Goal: Information Seeking & Learning: Learn about a topic

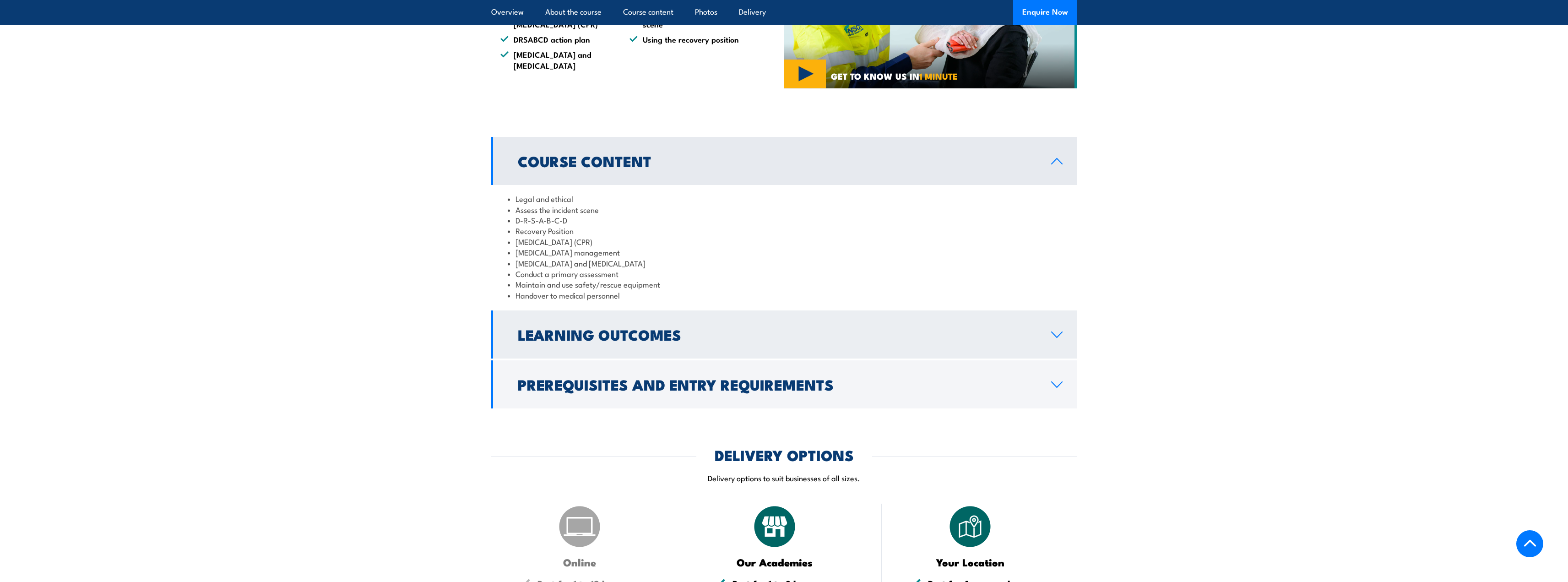
scroll to position [687, 0]
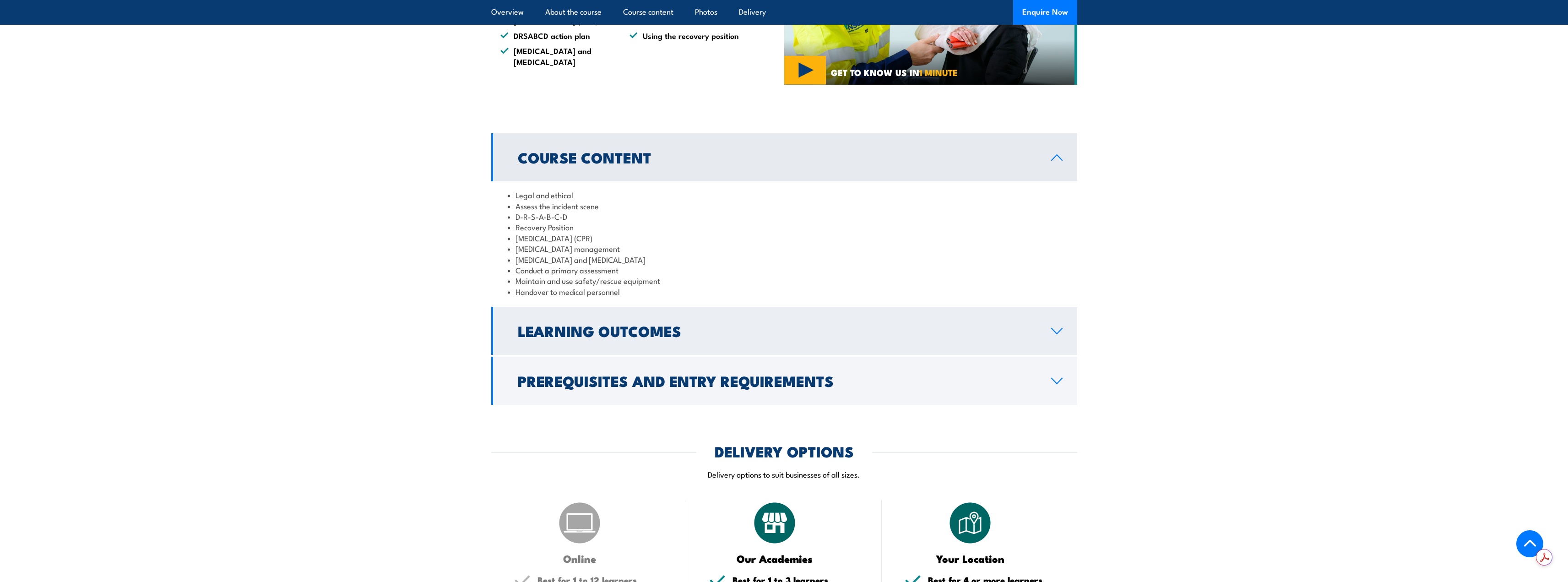
click at [699, 338] on h2 "Learning Outcomes" at bounding box center [777, 330] width 519 height 13
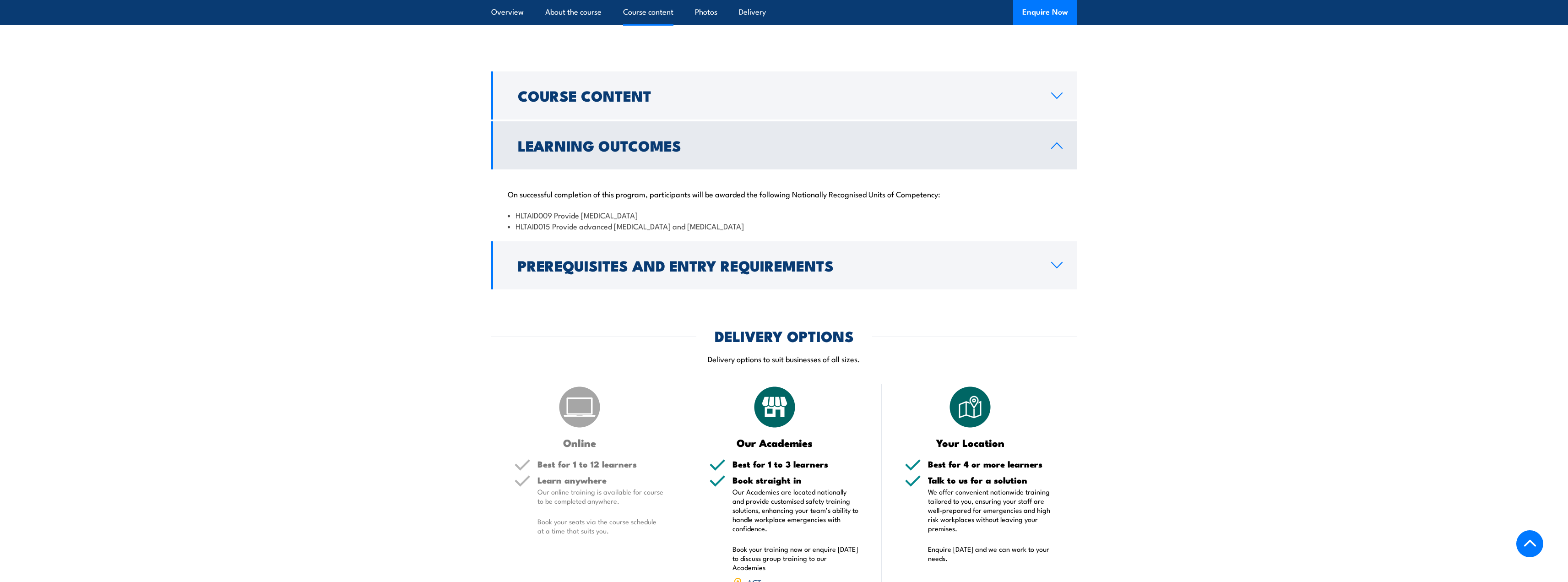
scroll to position [733, 0]
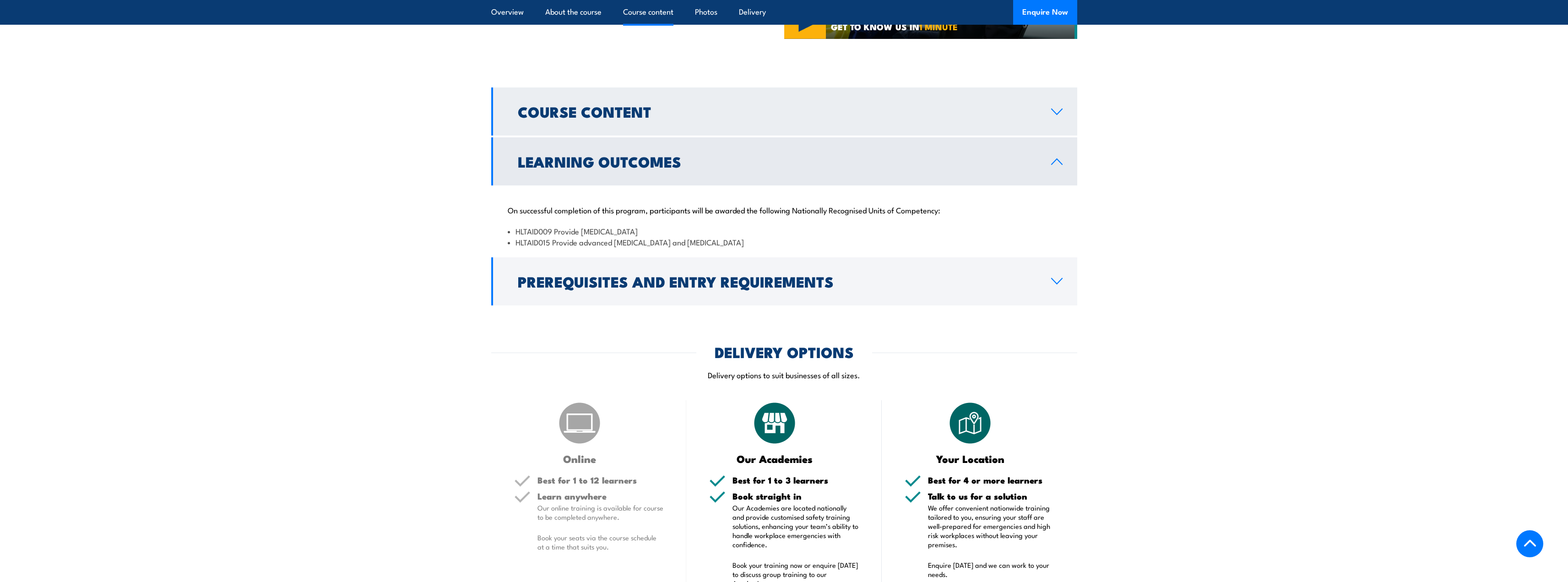
click at [588, 118] on h2 "Course Content" at bounding box center [777, 111] width 519 height 13
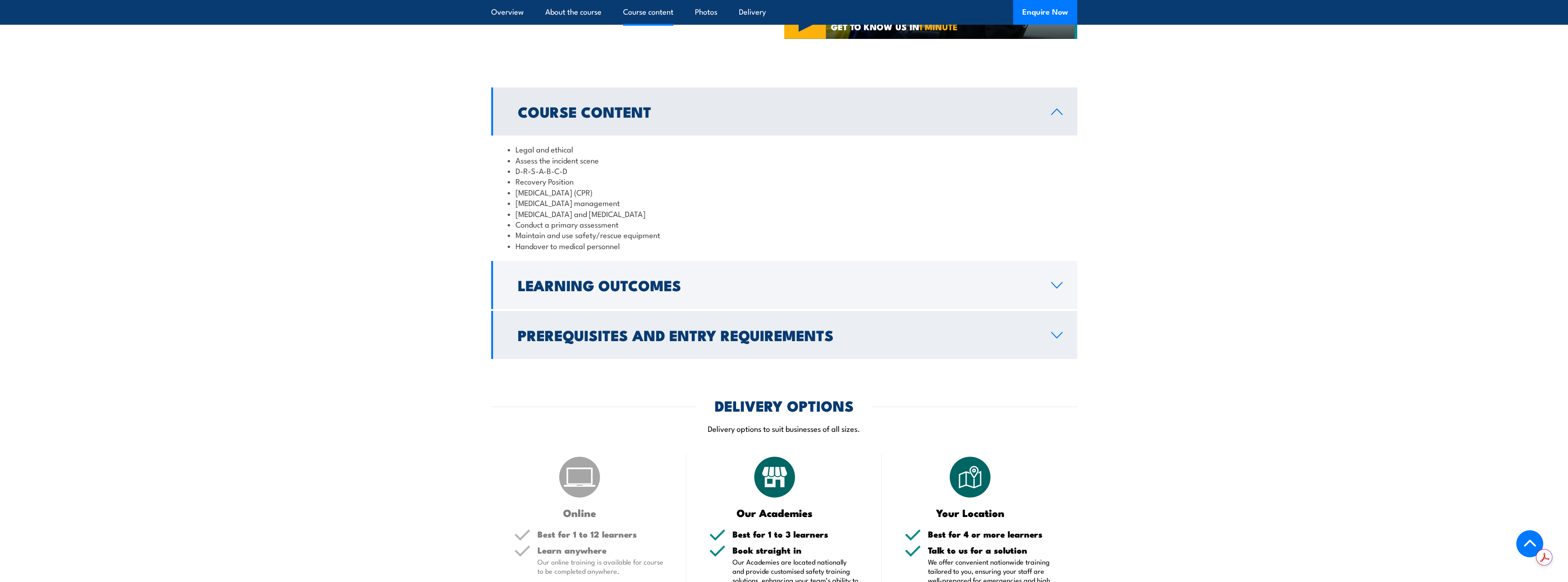
click at [570, 341] on h2 "Prerequisites and Entry Requirements" at bounding box center [777, 334] width 519 height 13
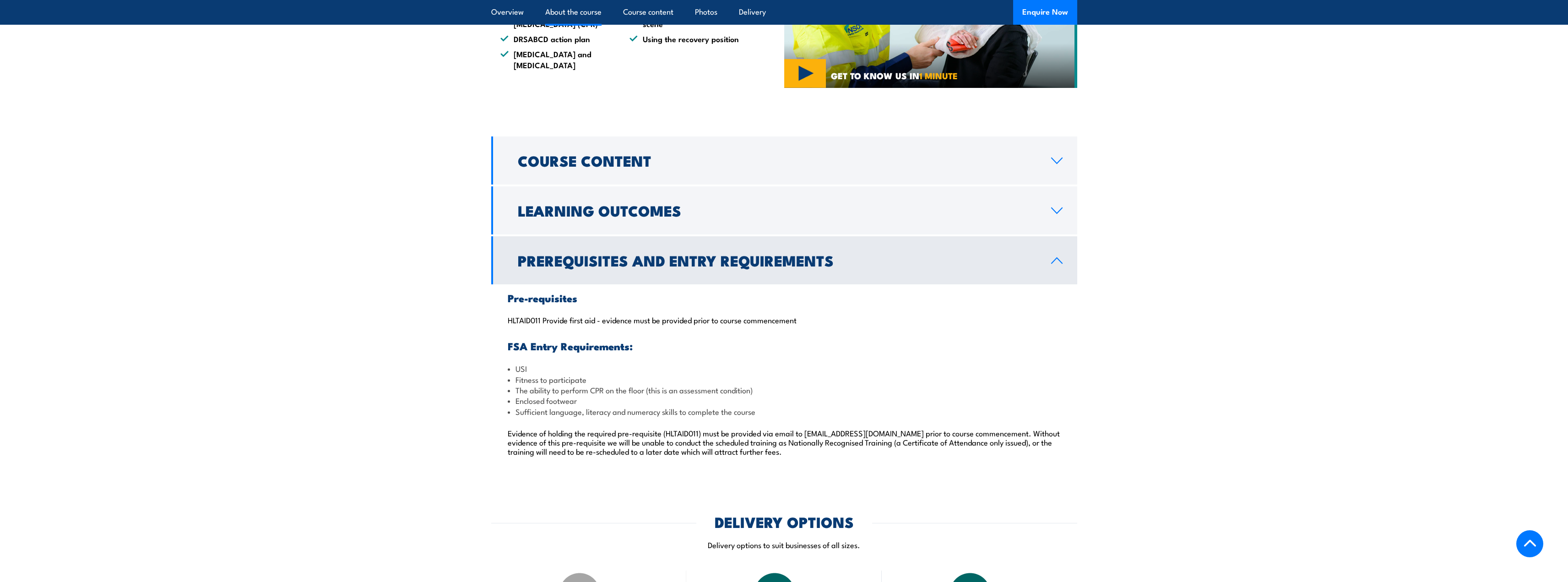
scroll to position [687, 0]
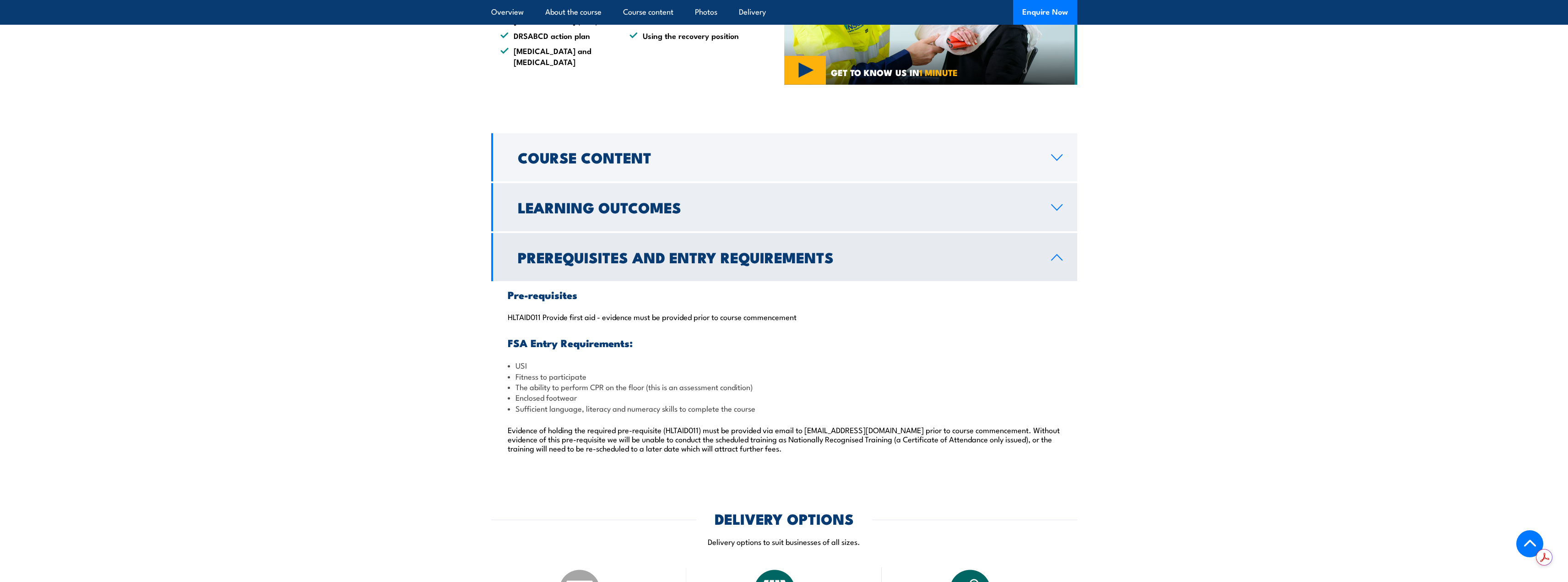
click at [1049, 231] on link "Learning Outcomes" at bounding box center [784, 207] width 586 height 48
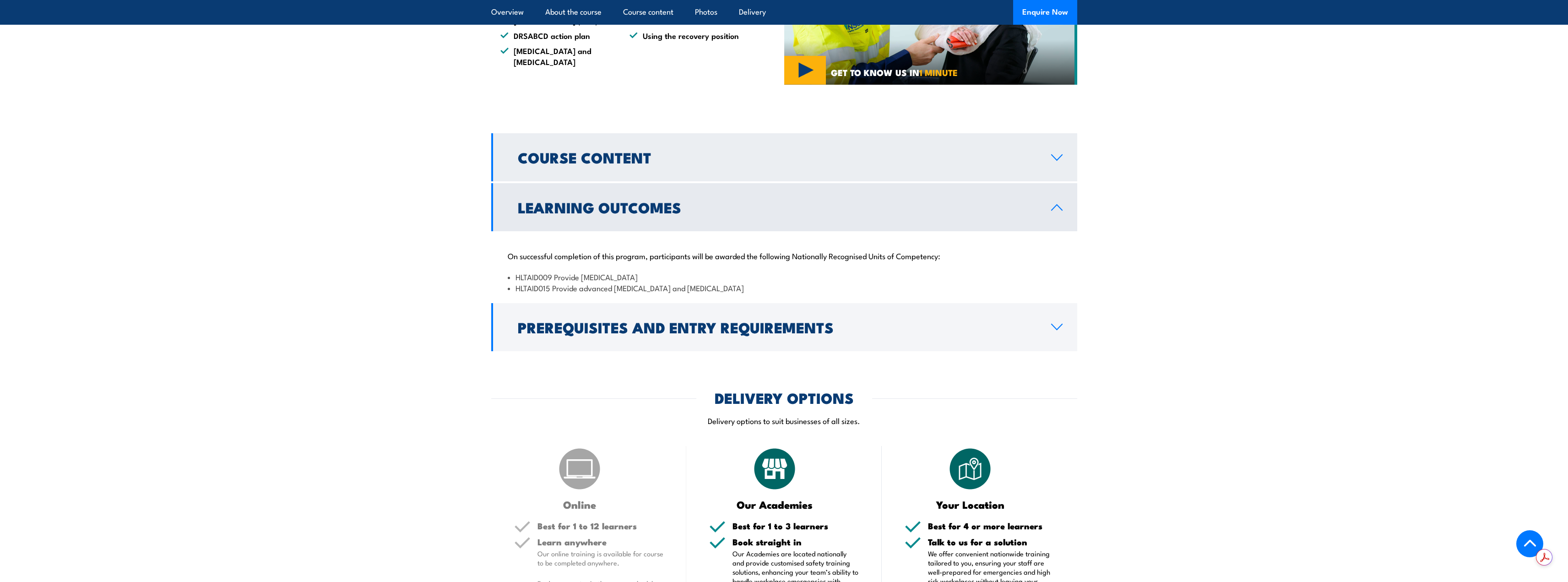
click at [564, 182] on link "Course Content" at bounding box center [784, 158] width 586 height 48
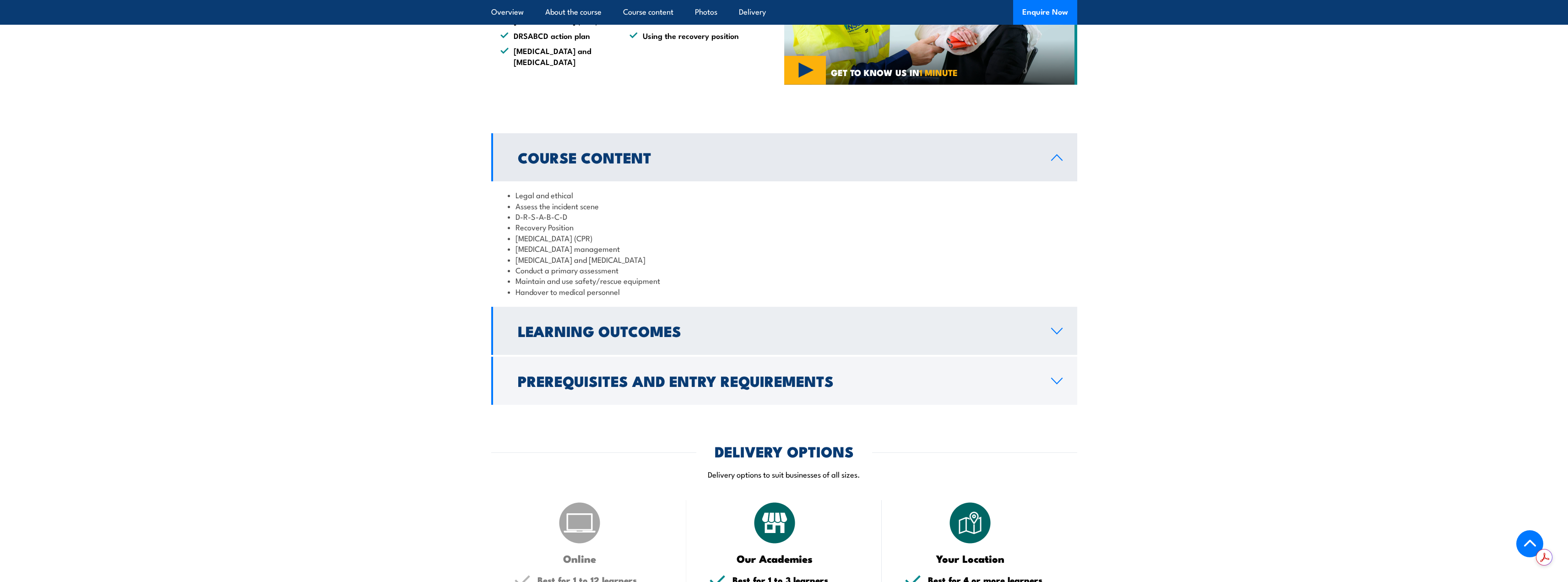
click at [1055, 355] on link "Learning Outcomes" at bounding box center [784, 331] width 586 height 48
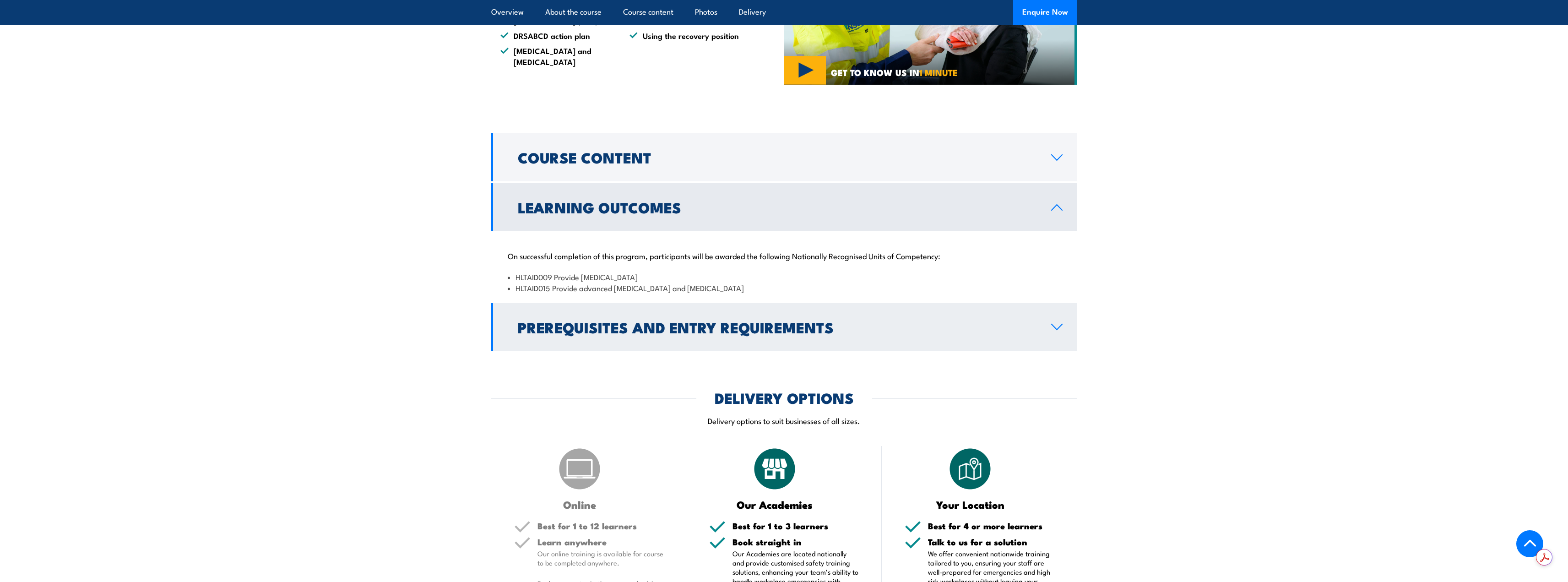
click at [1061, 330] on icon at bounding box center [1057, 326] width 10 height 5
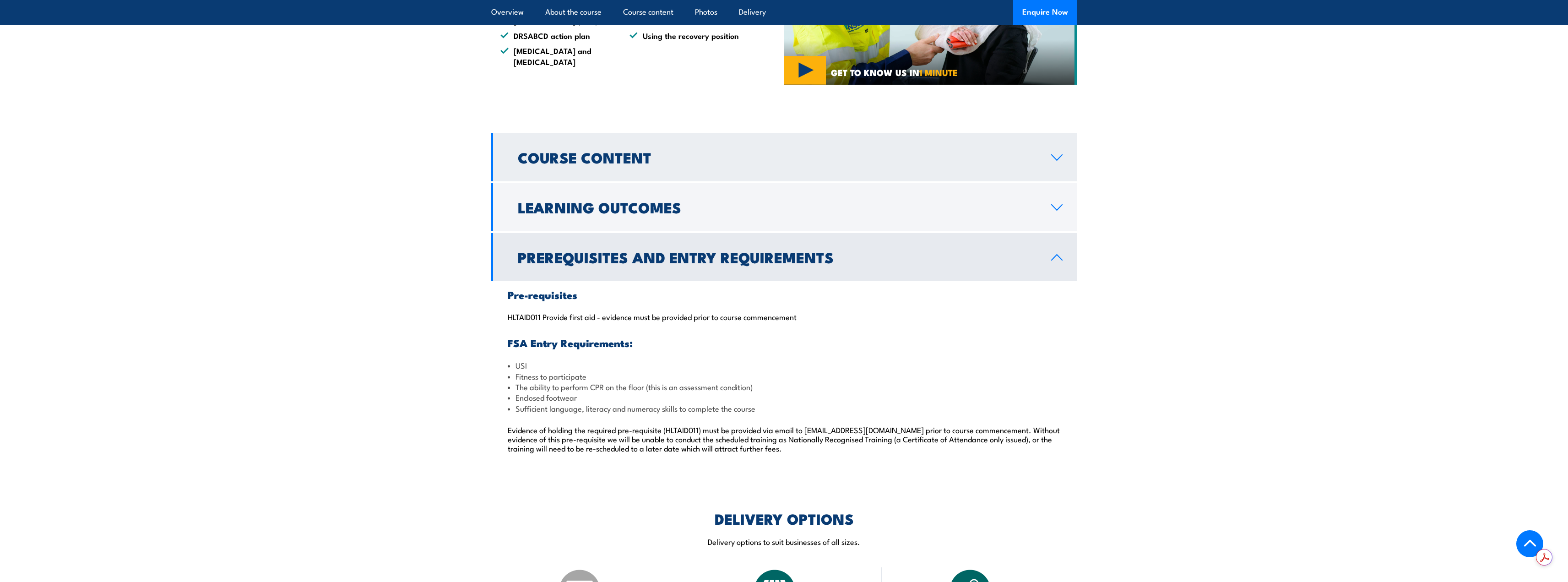
click at [1058, 182] on link "Course Content" at bounding box center [784, 158] width 586 height 48
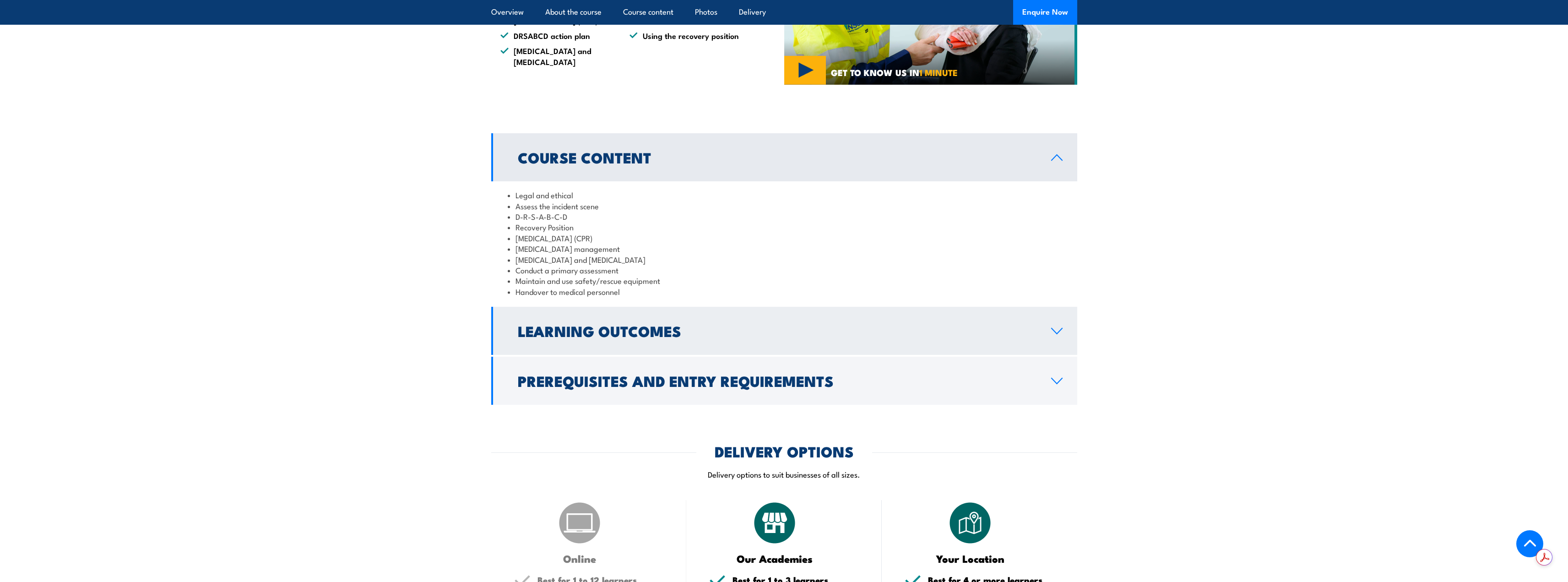
click at [1057, 335] on icon at bounding box center [1057, 332] width 12 height 8
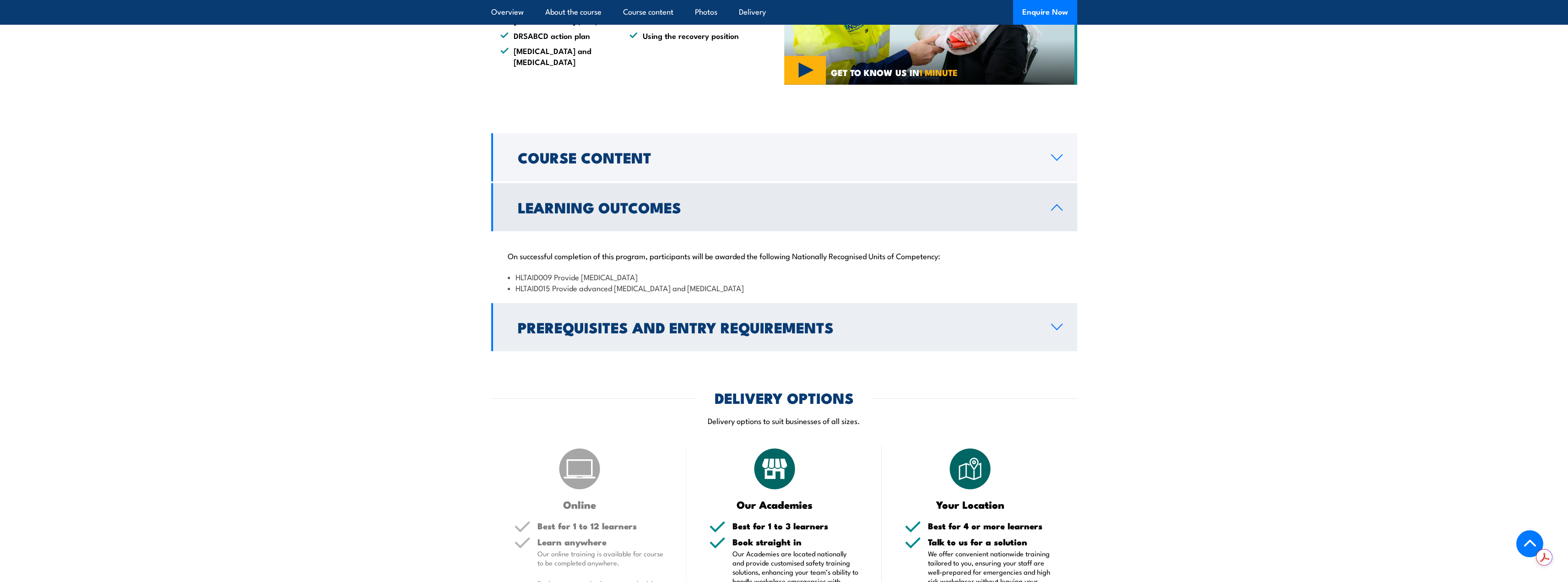
click at [1059, 352] on link "Prerequisites and Entry Requirements" at bounding box center [784, 327] width 586 height 48
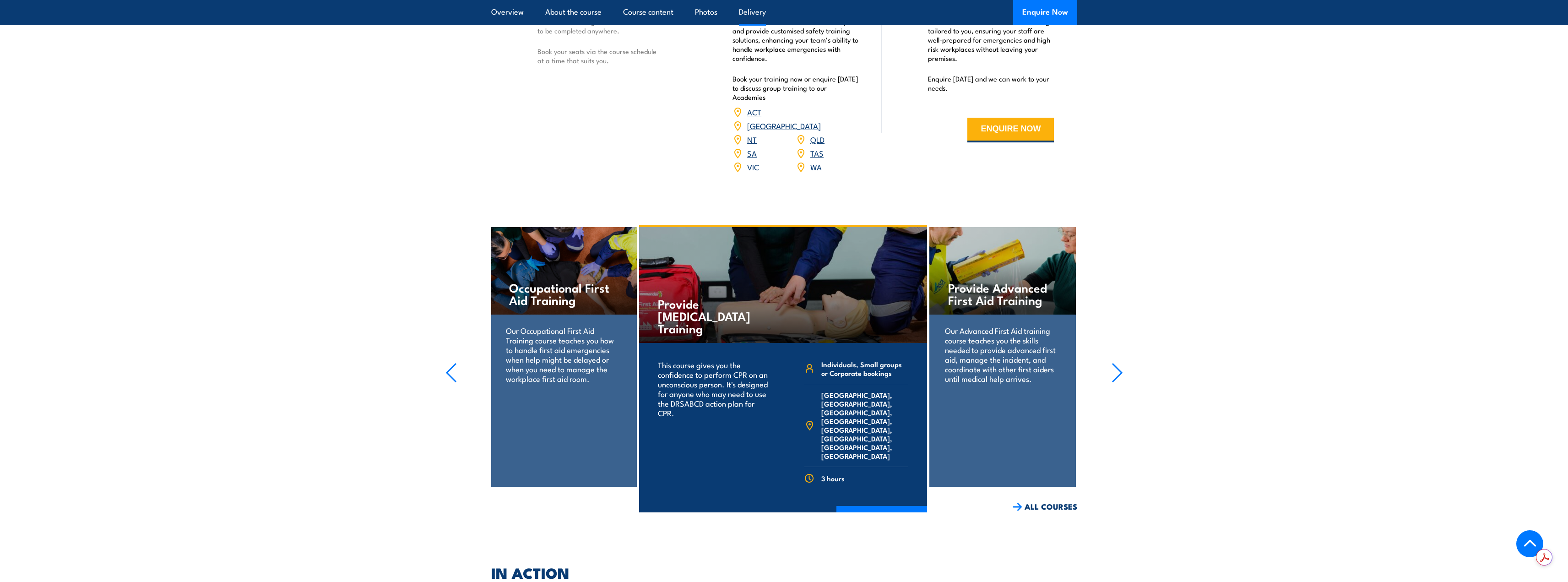
scroll to position [1374, 0]
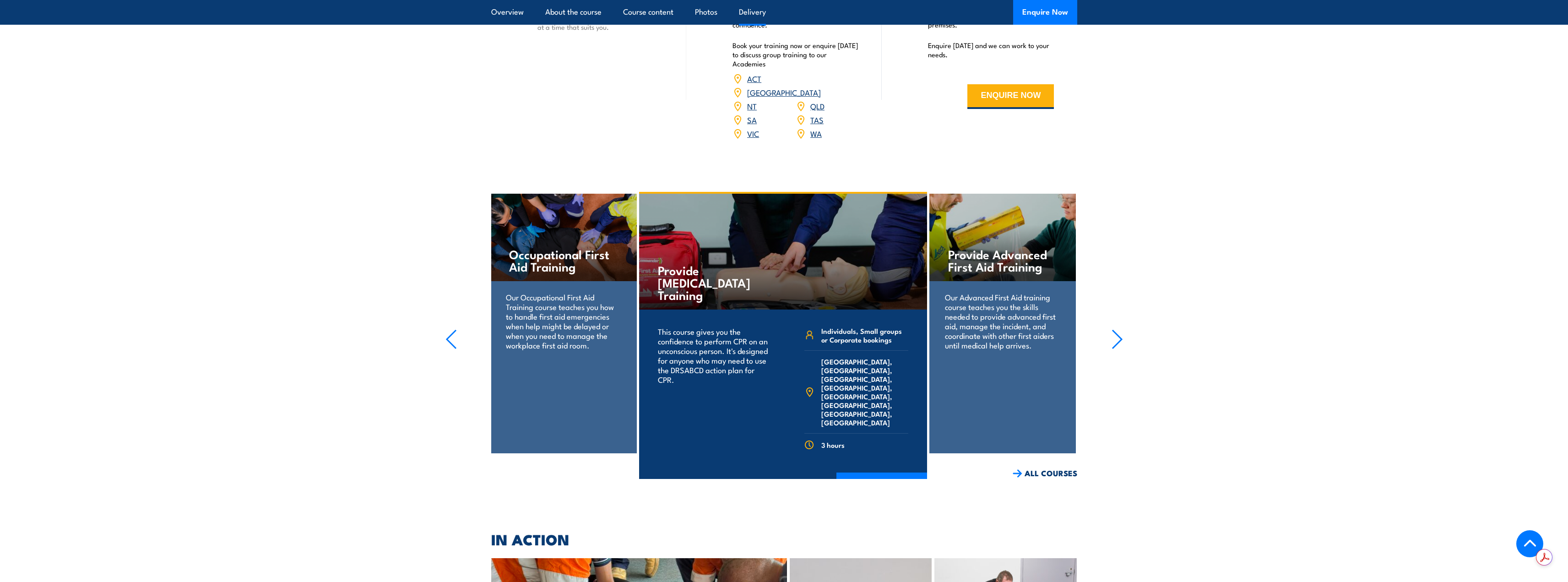
click at [1118, 341] on icon "button" at bounding box center [1117, 339] width 11 height 20
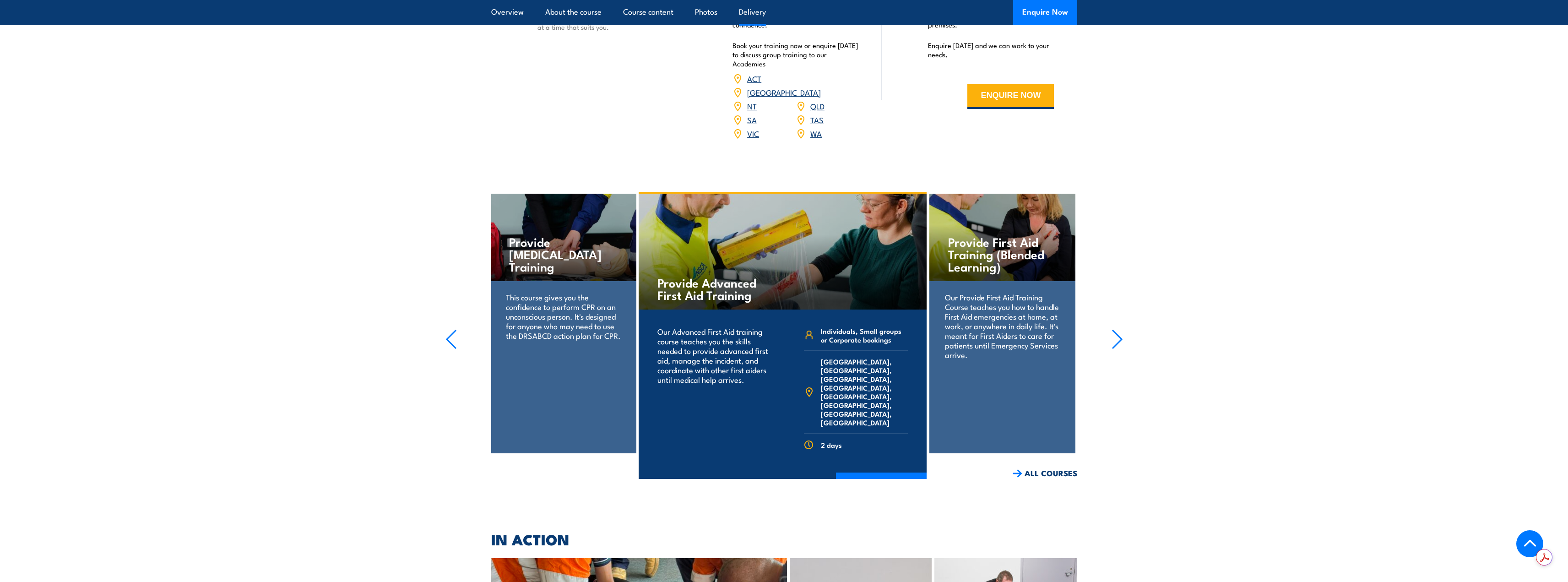
click at [1118, 341] on icon "button" at bounding box center [1117, 339] width 11 height 20
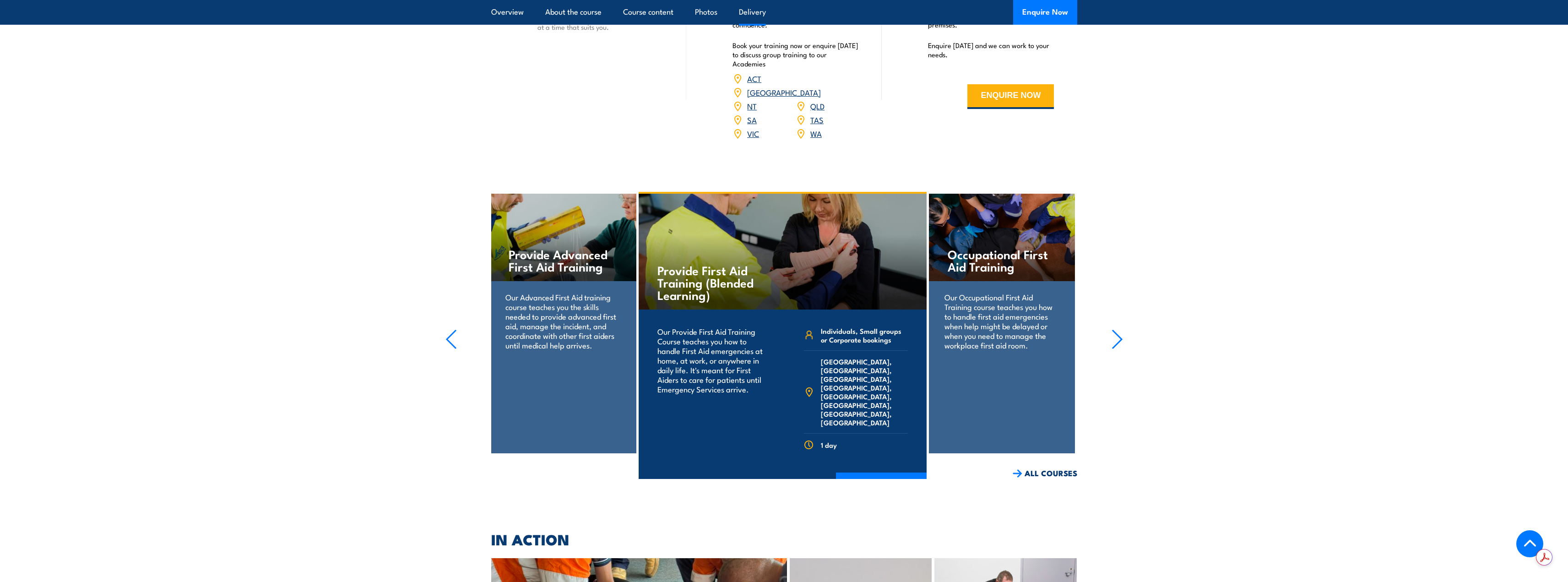
click at [1118, 341] on icon "button" at bounding box center [1117, 339] width 11 height 20
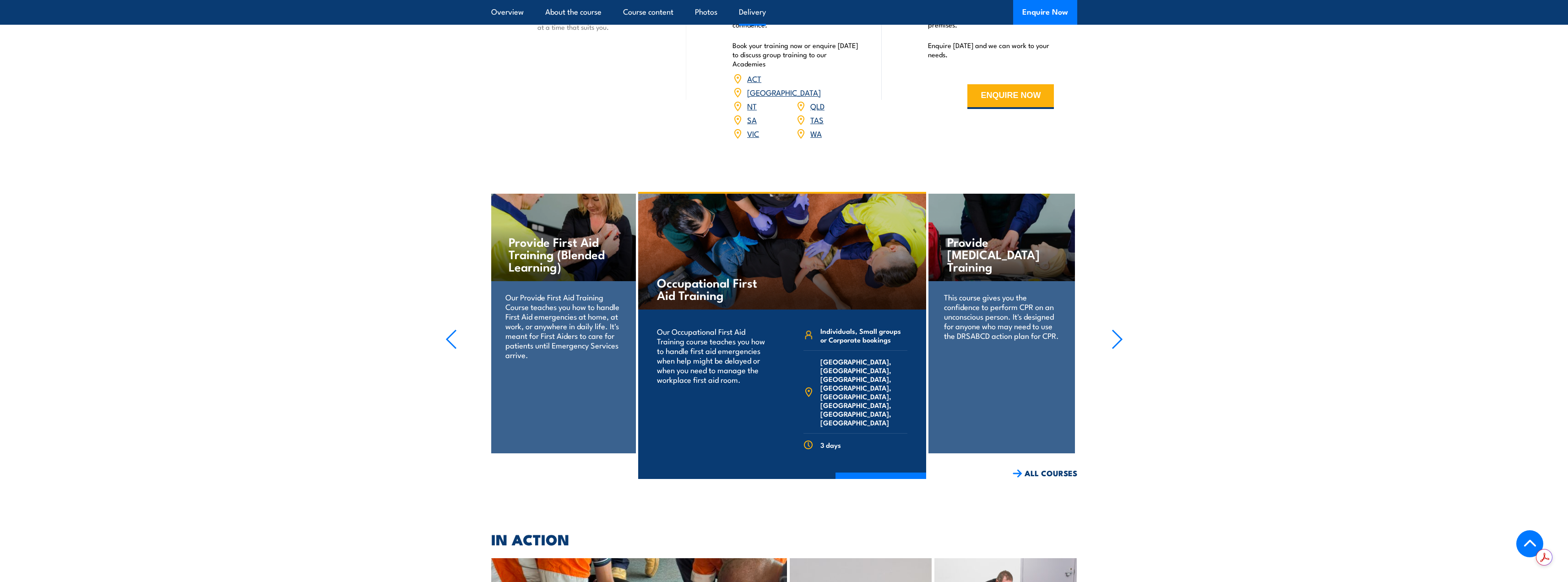
click at [1118, 341] on icon "button" at bounding box center [1117, 339] width 11 height 20
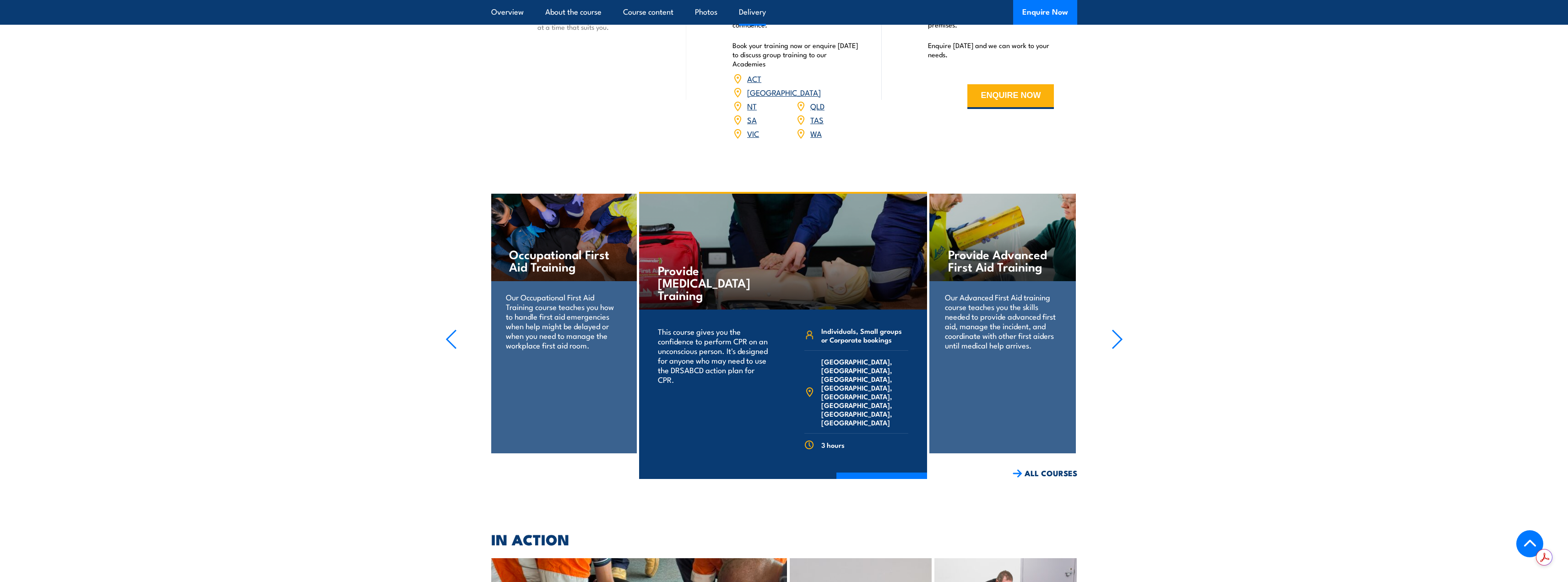
click at [1118, 346] on icon "button" at bounding box center [1117, 339] width 11 height 20
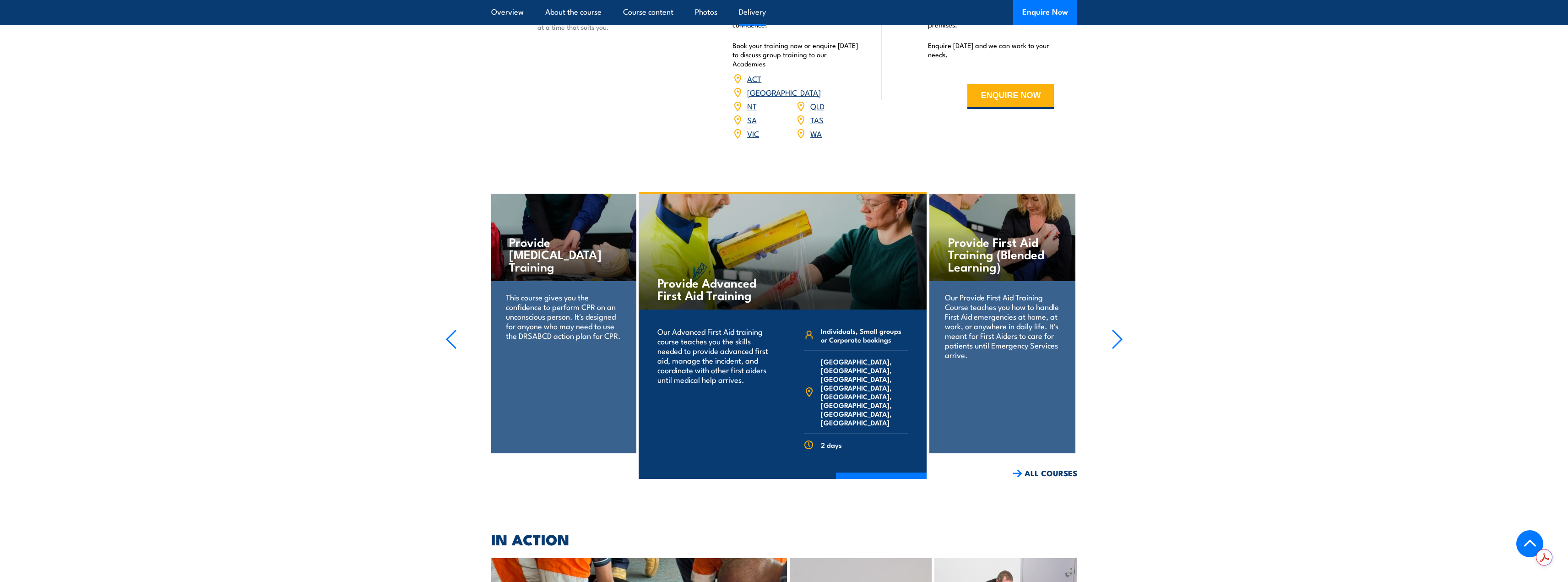
click at [1118, 346] on icon "button" at bounding box center [1117, 339] width 11 height 20
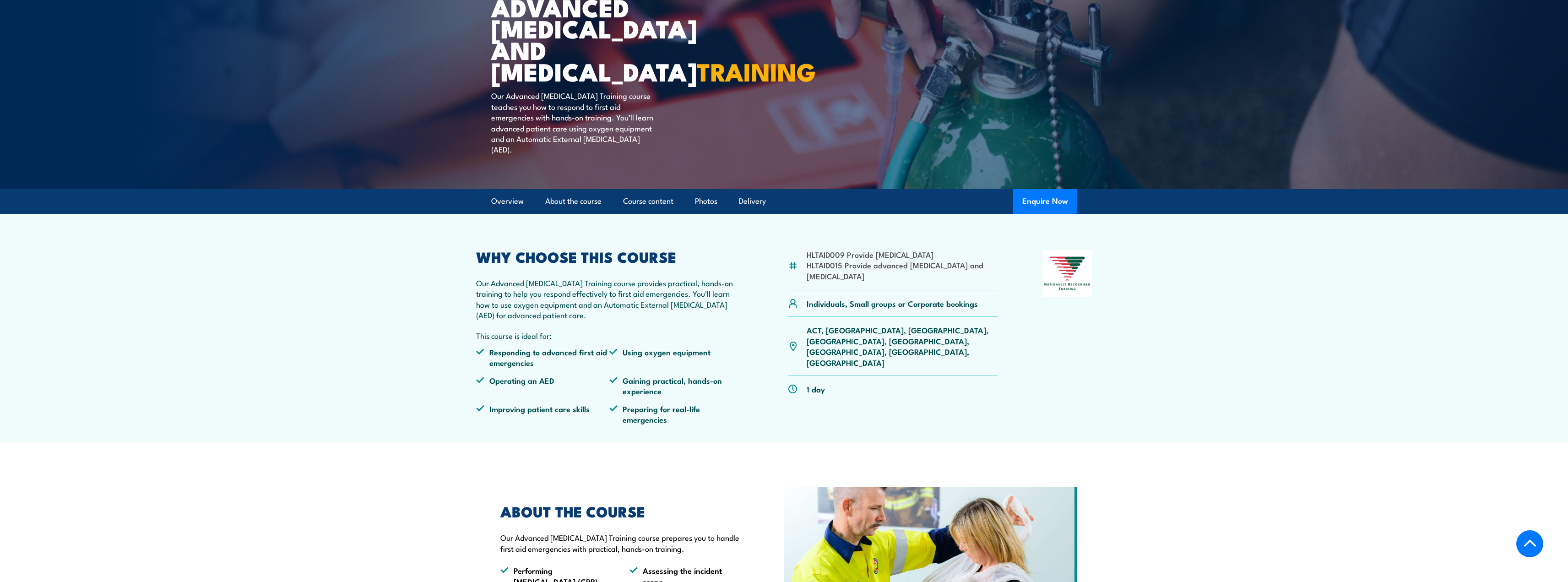
scroll to position [0, 0]
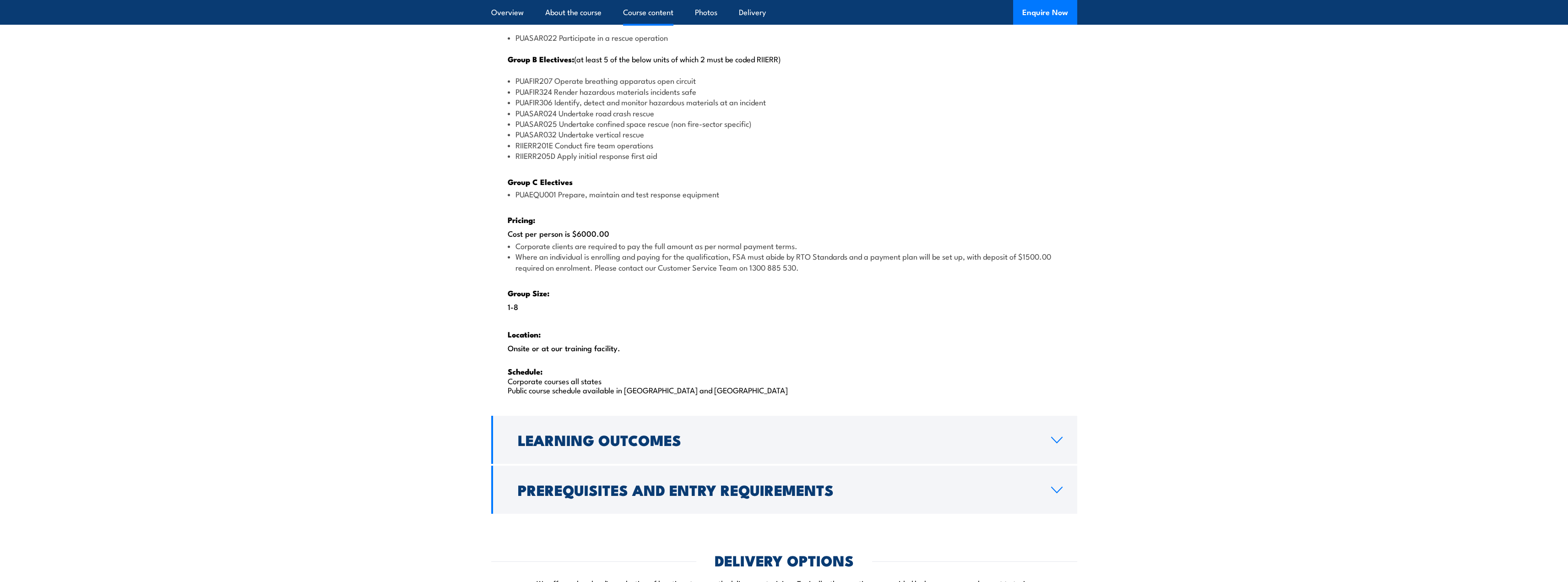
scroll to position [1282, 0]
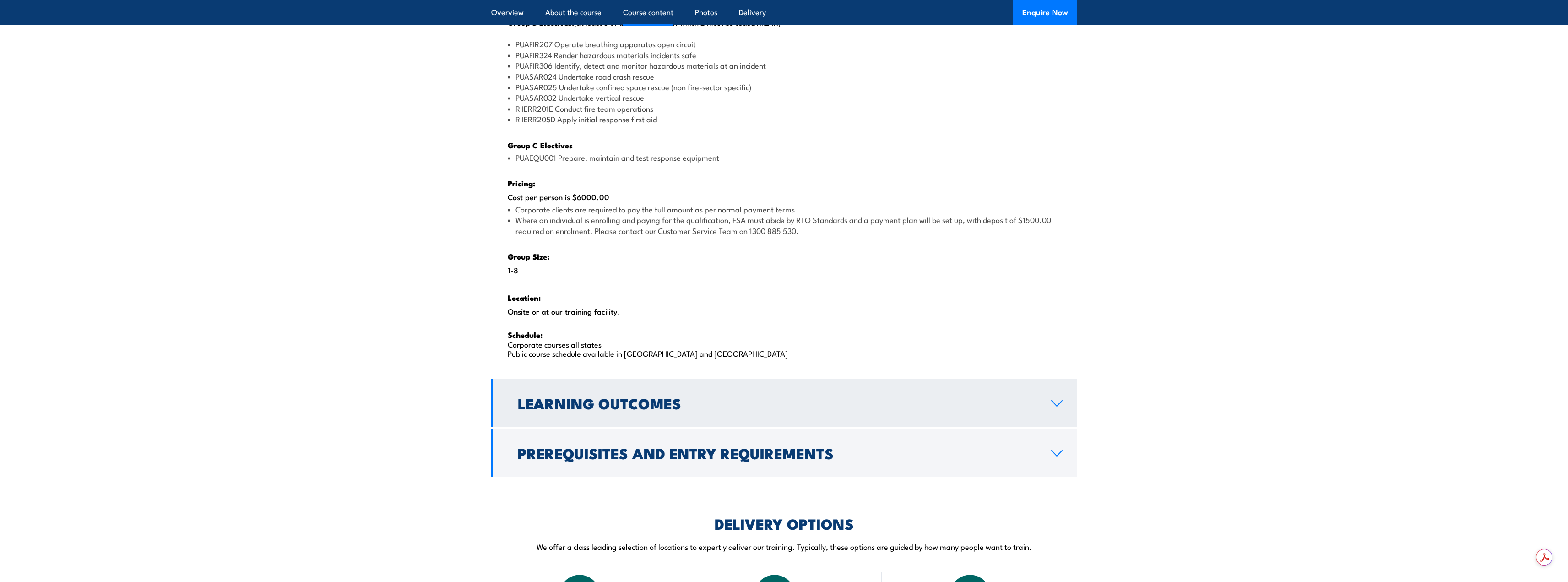
click at [657, 410] on h2 "Learning Outcomes" at bounding box center [777, 403] width 519 height 13
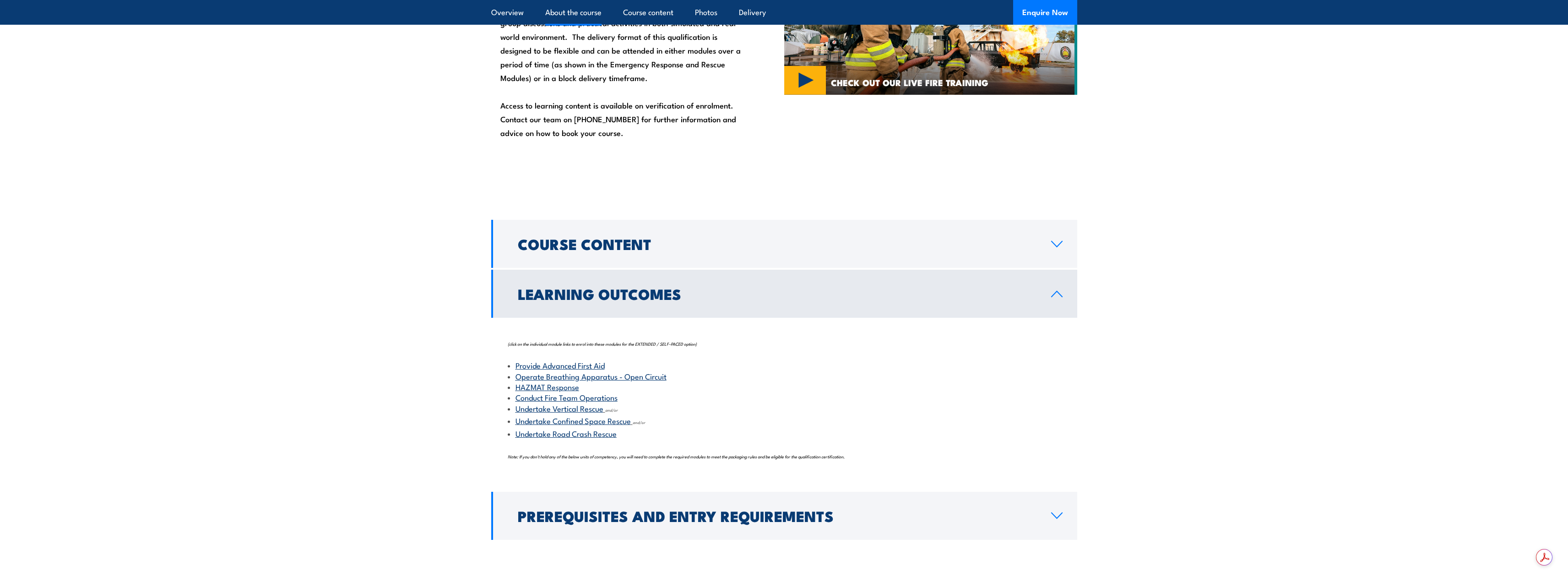
scroll to position [721, 0]
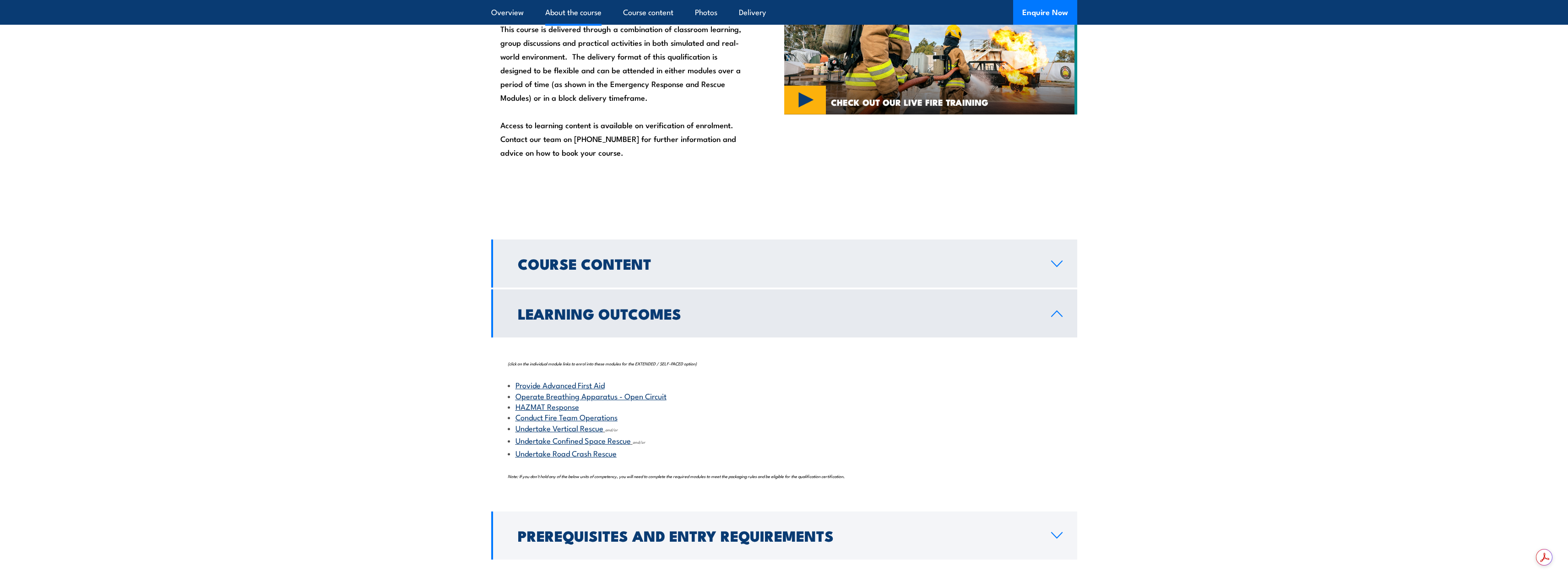
click at [574, 270] on h2 "Course Content" at bounding box center [777, 263] width 519 height 13
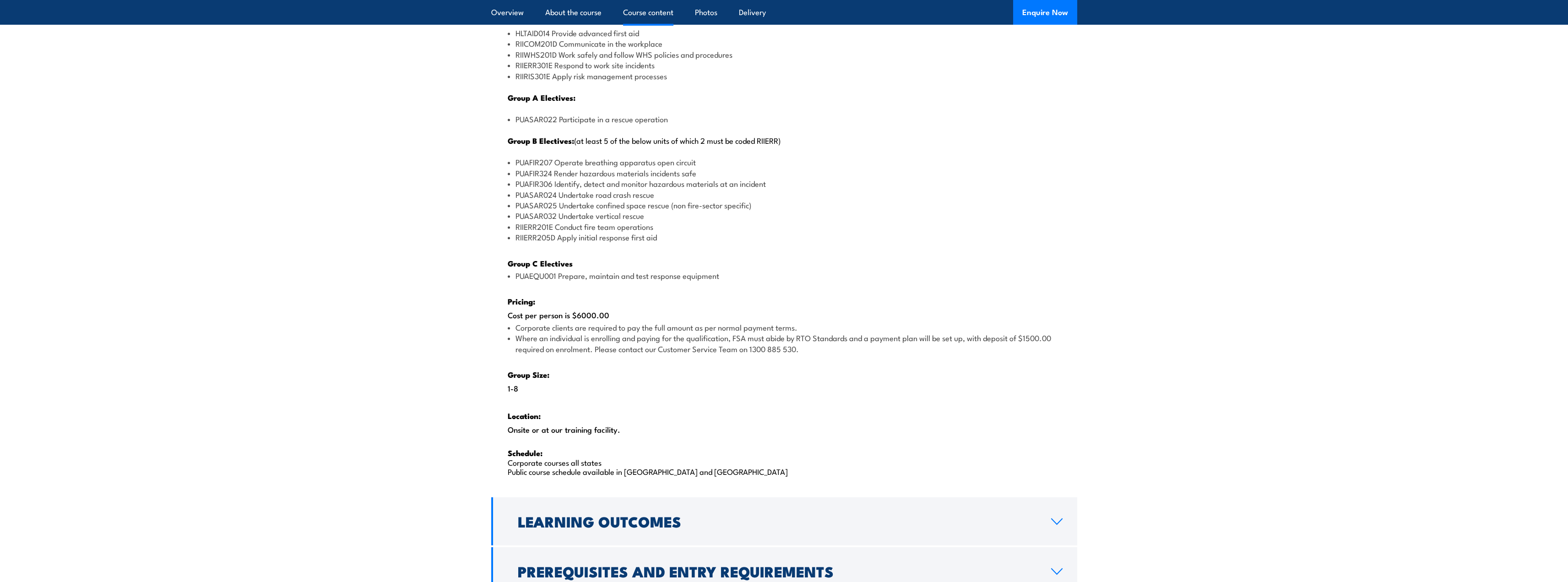
scroll to position [1133, 0]
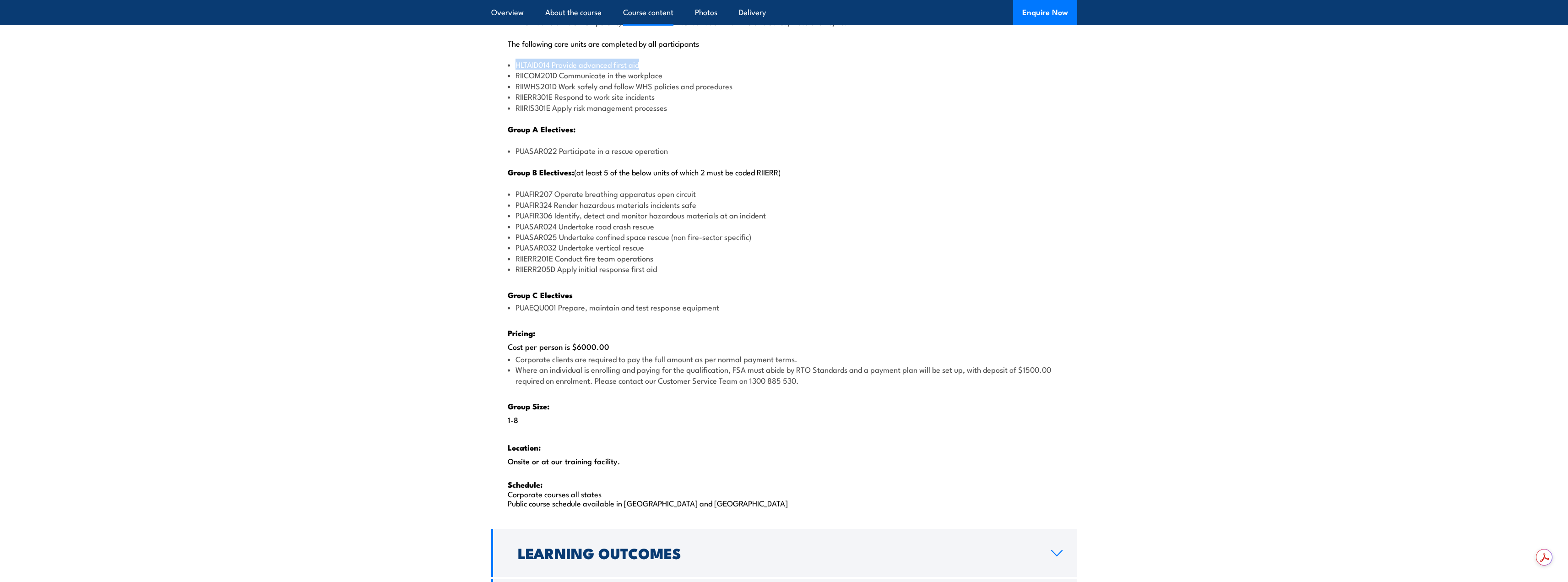
drag, startPoint x: 517, startPoint y: 64, endPoint x: 645, endPoint y: 67, distance: 128.0
click at [645, 67] on li "HLTAID014 Provide advanced first aid" at bounding box center [784, 64] width 553 height 10
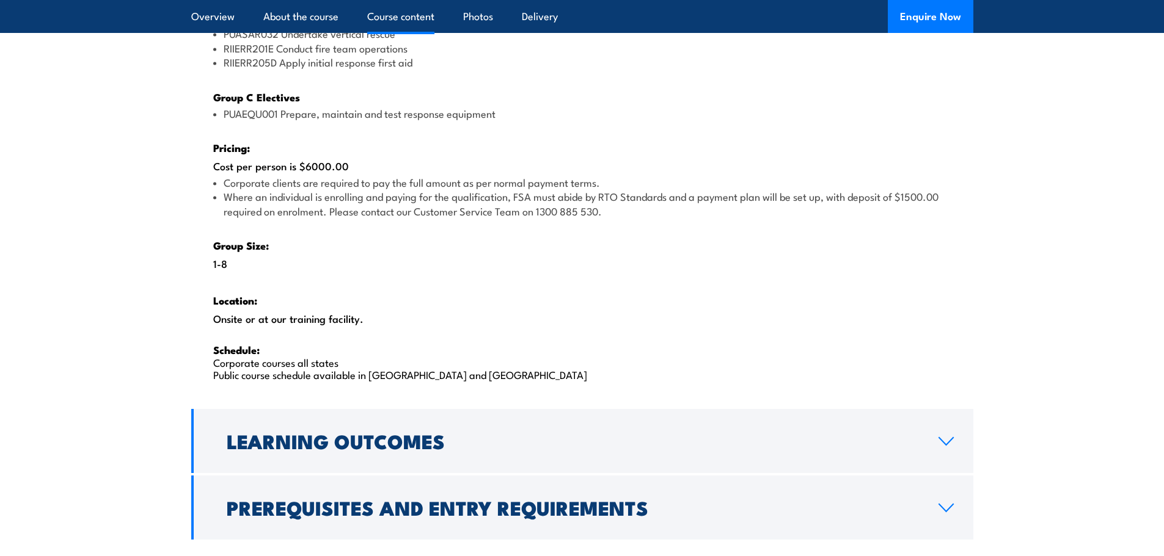
scroll to position [1816, 0]
